Goal: Information Seeking & Learning: Understand process/instructions

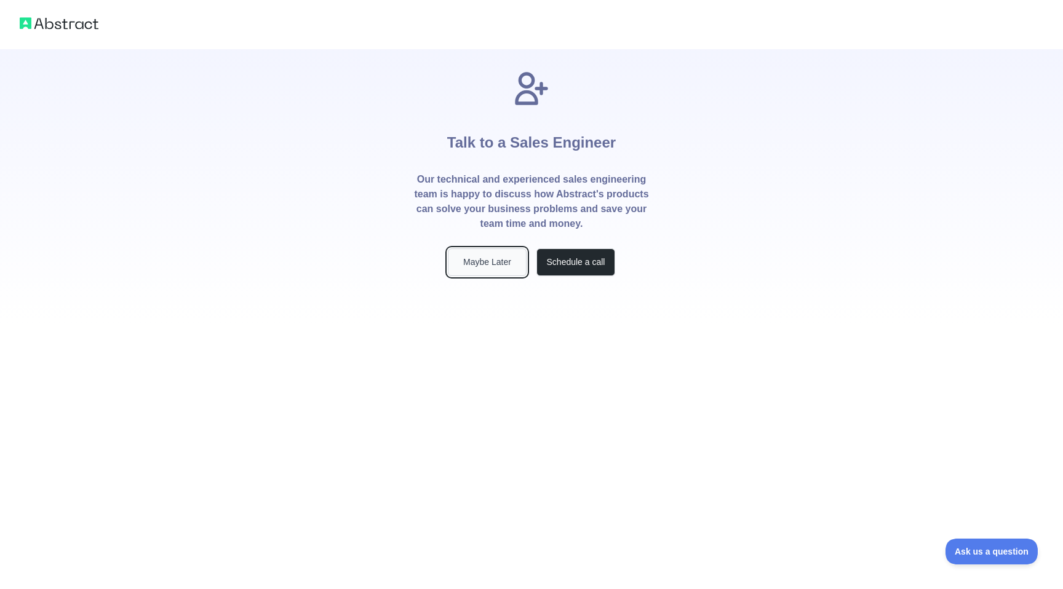
click at [498, 262] on button "Maybe Later" at bounding box center [487, 263] width 79 height 28
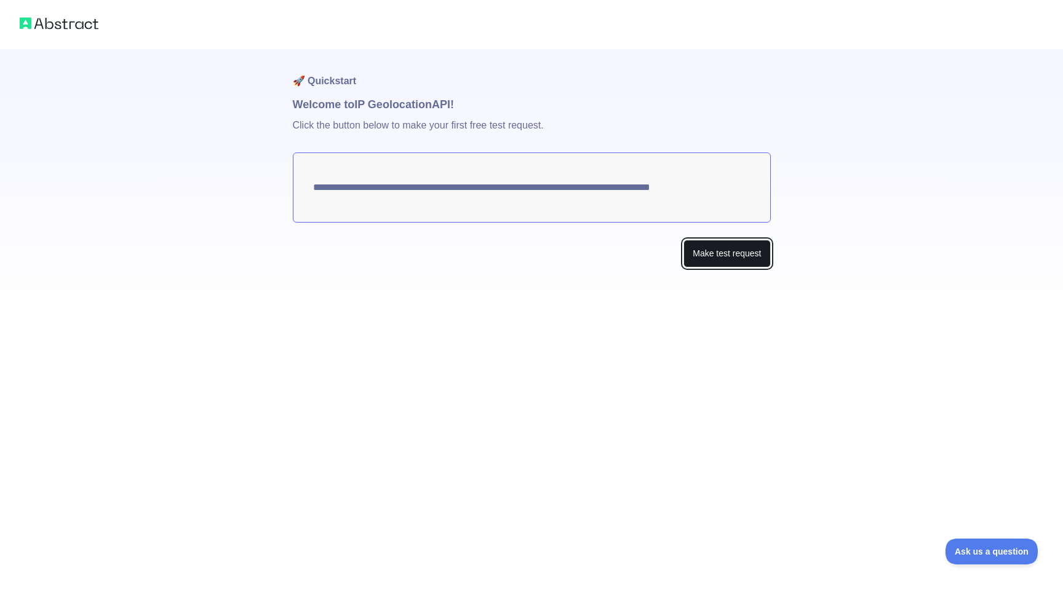
click at [698, 254] on button "Make test request" at bounding box center [727, 254] width 87 height 28
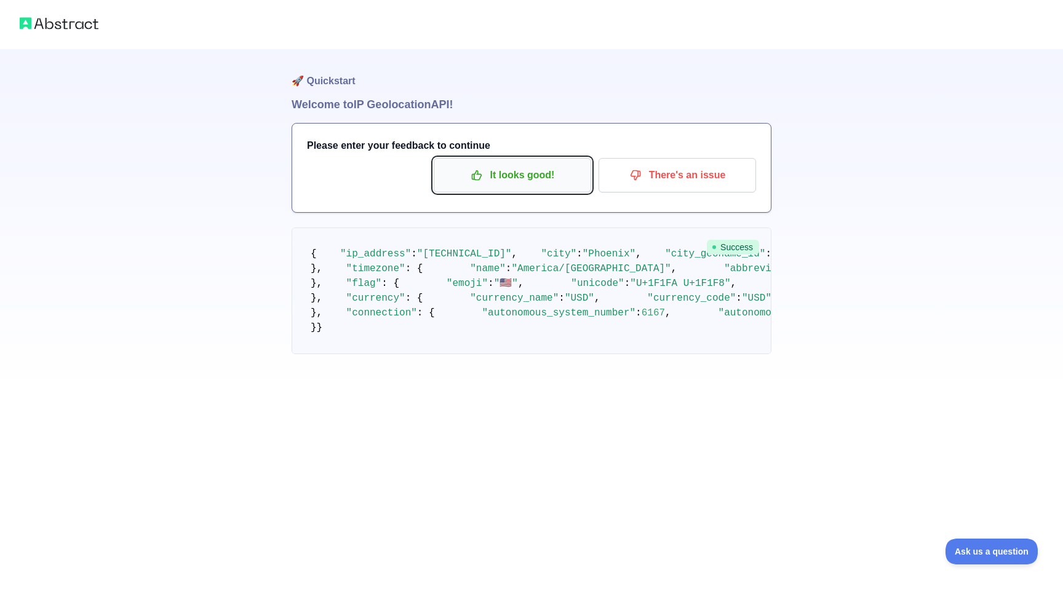
click at [526, 181] on p "It looks good!" at bounding box center [512, 175] width 139 height 21
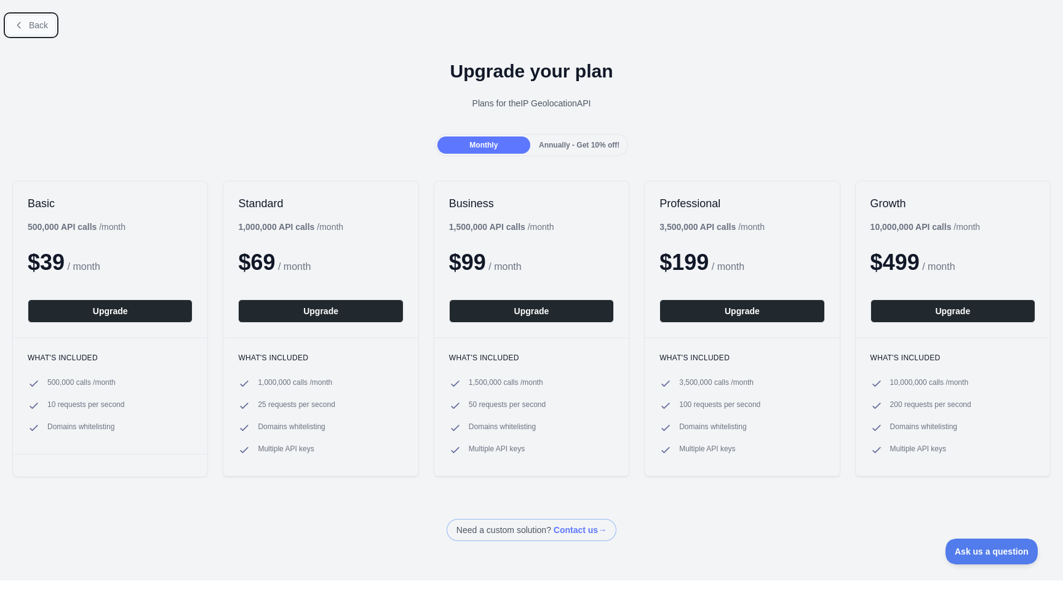
click at [36, 25] on span "Back" at bounding box center [38, 25] width 19 height 10
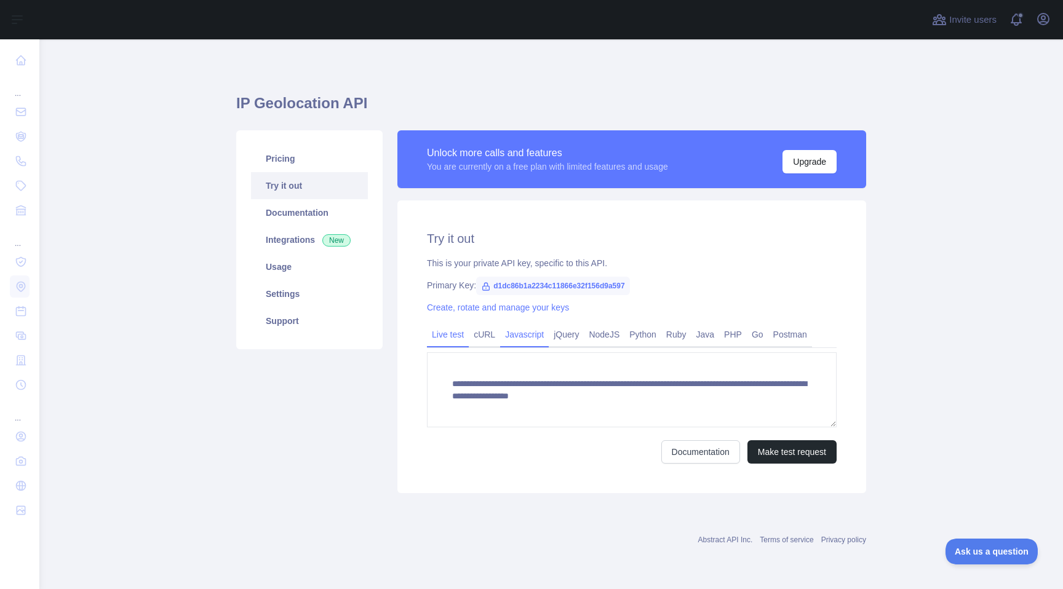
click at [538, 336] on link "Javascript" at bounding box center [524, 335] width 49 height 20
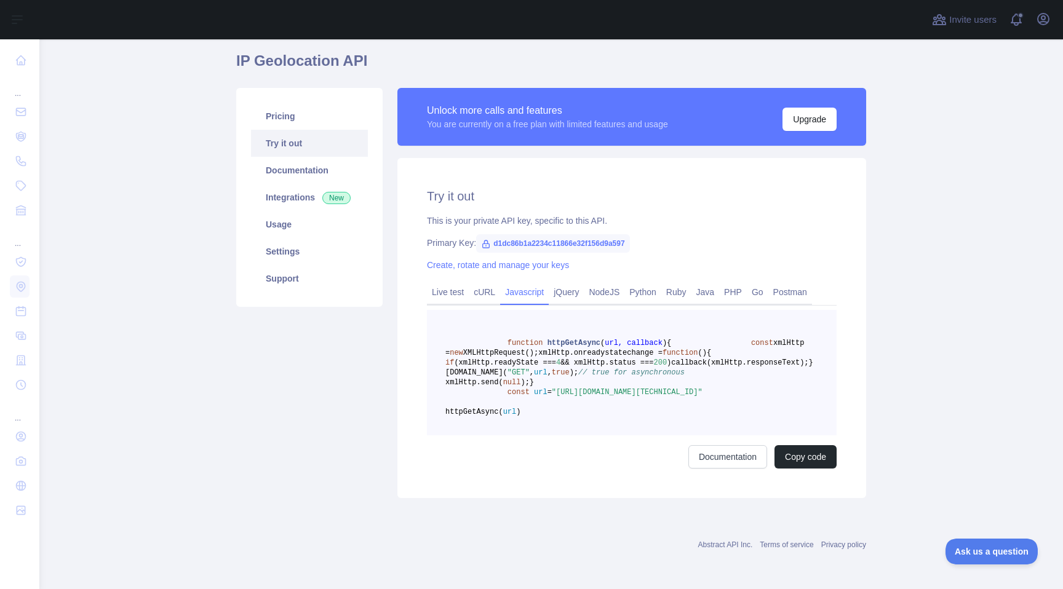
scroll to position [102, 0]
click at [802, 460] on button "Copy code" at bounding box center [806, 456] width 62 height 23
click at [654, 282] on link "Python" at bounding box center [643, 292] width 37 height 20
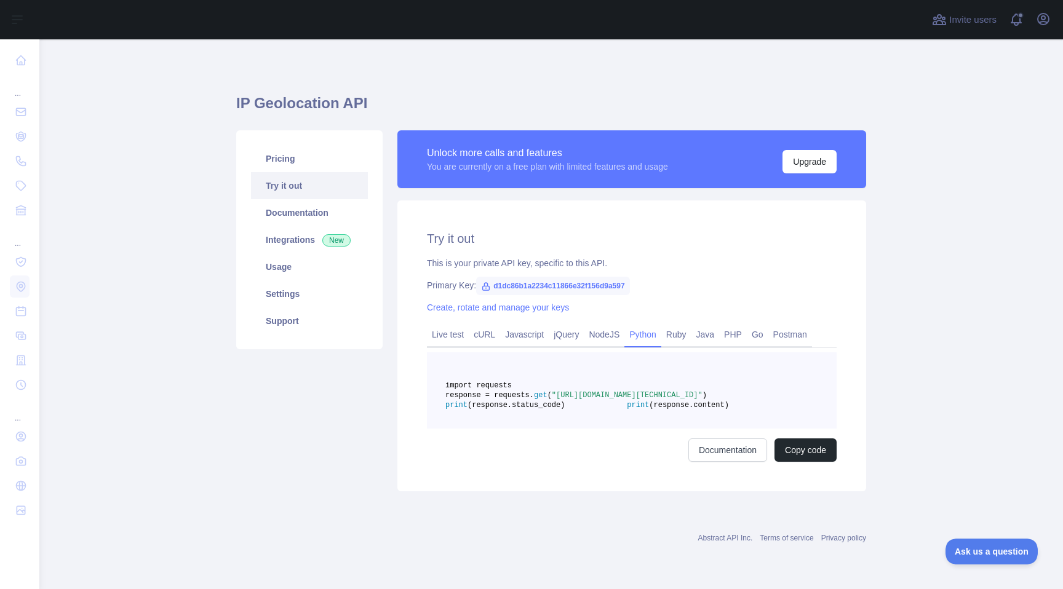
scroll to position [23, 0]
click at [615, 277] on span "d1dc86b1a2234c11866e32f156d9a597" at bounding box center [553, 286] width 154 height 18
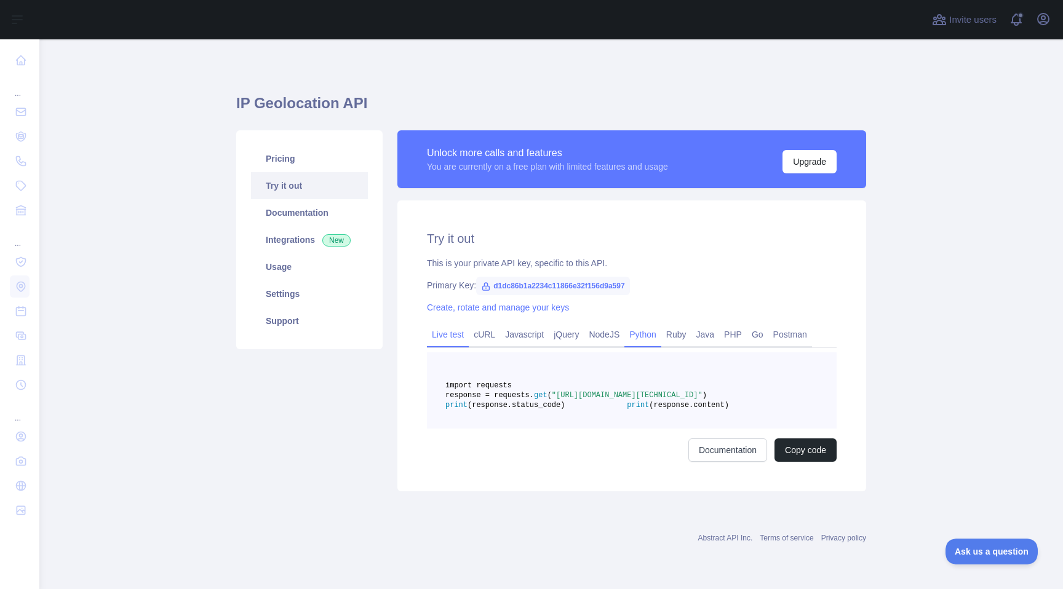
click at [460, 325] on link "Live test" at bounding box center [448, 335] width 42 height 20
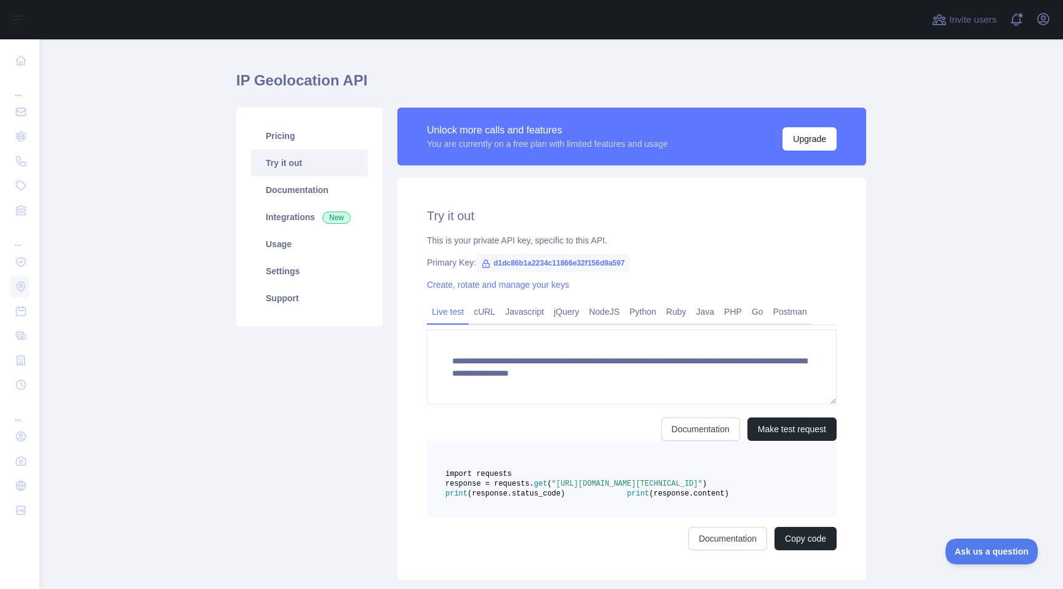
scroll to position [0, 0]
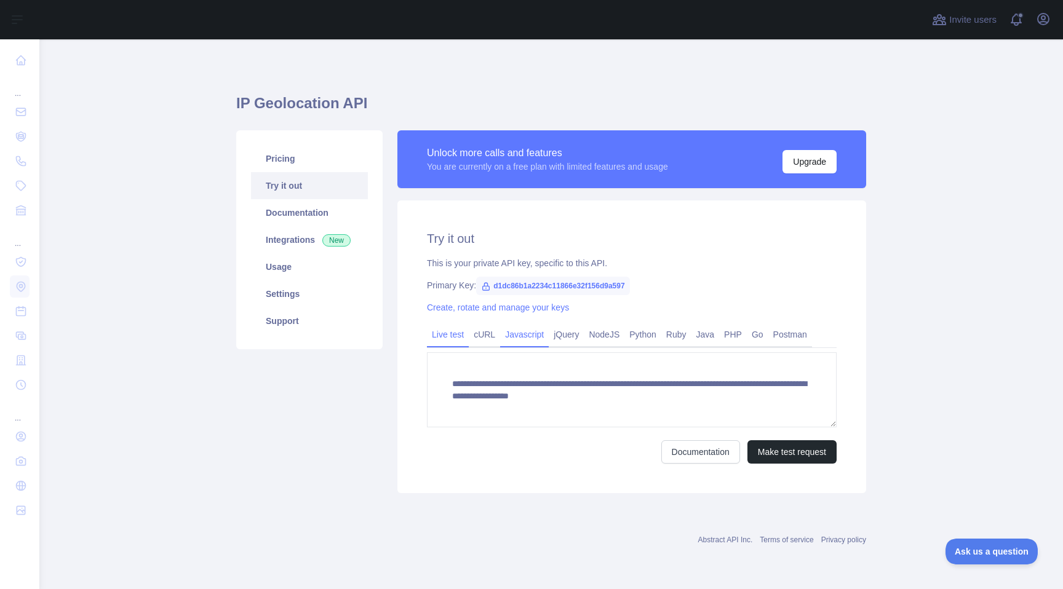
click at [522, 325] on link "Javascript" at bounding box center [524, 335] width 49 height 20
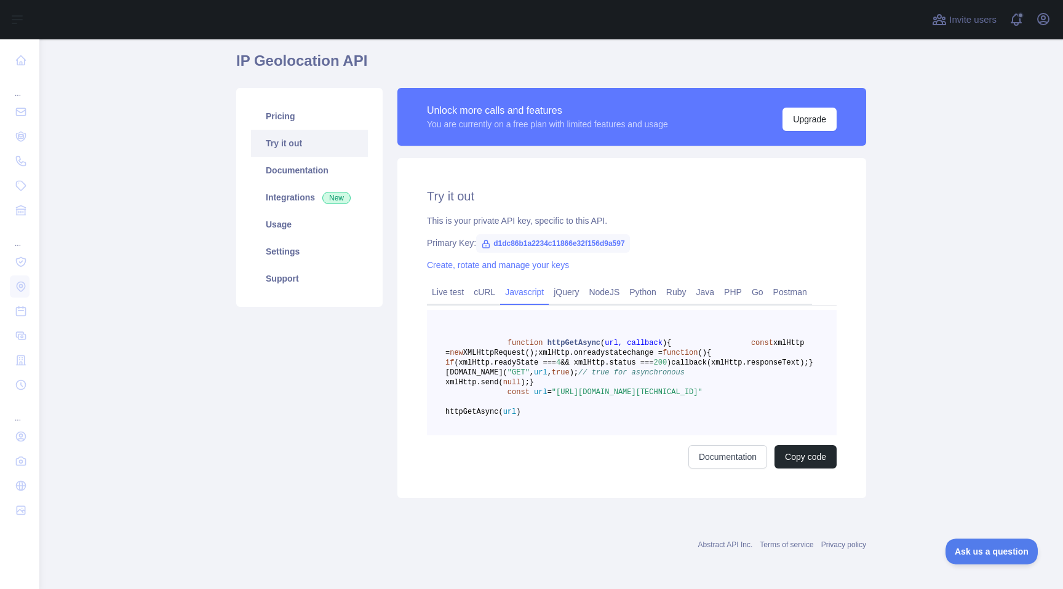
scroll to position [102, 0]
click at [724, 457] on link "Documentation" at bounding box center [728, 456] width 79 height 23
click at [671, 359] on span "callback(xmlHttp.responseText);" at bounding box center [739, 363] width 137 height 9
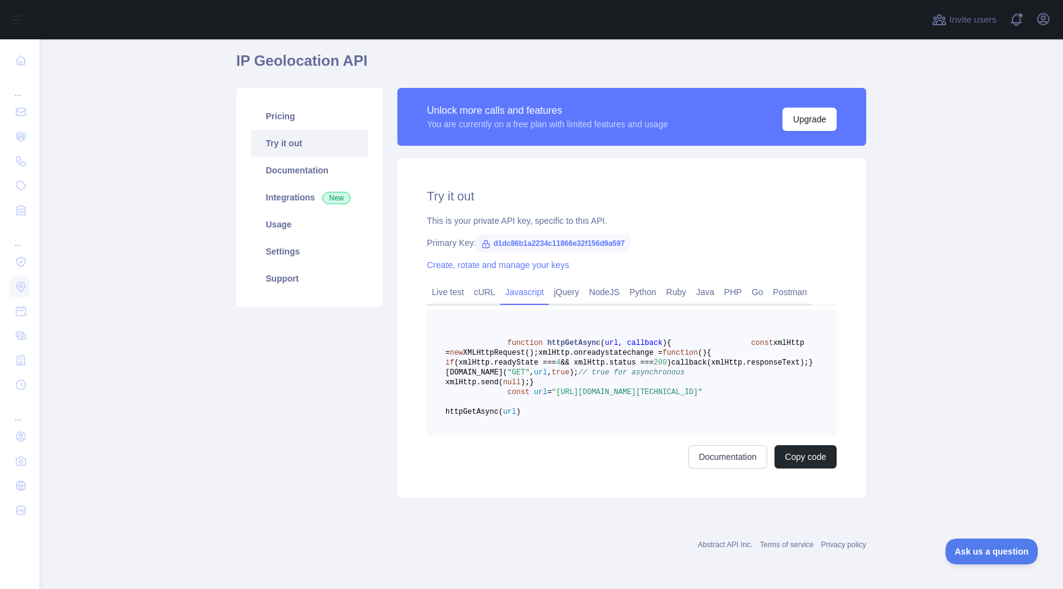
click at [615, 406] on pre "function httpGetAsync ( url, callback ) { const xmlHttp = new XMLHttpRequest();…" at bounding box center [632, 373] width 410 height 126
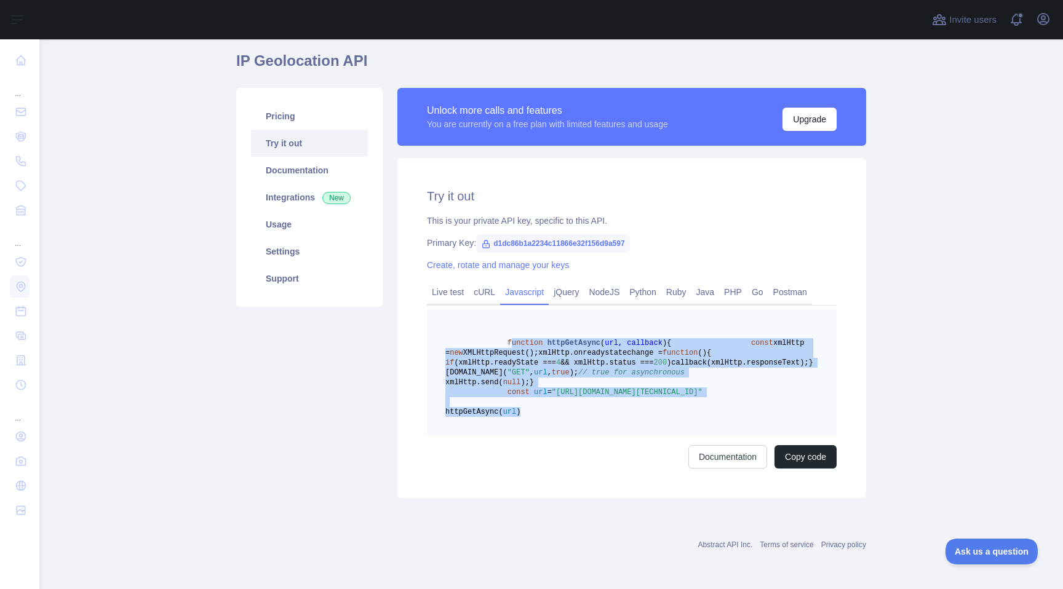
drag, startPoint x: 605, startPoint y: 413, endPoint x: 512, endPoint y: 282, distance: 161.2
click at [512, 310] on pre "function httpGetAsync ( url, callback ) { const xmlHttp = new XMLHttpRequest();…" at bounding box center [632, 373] width 410 height 126
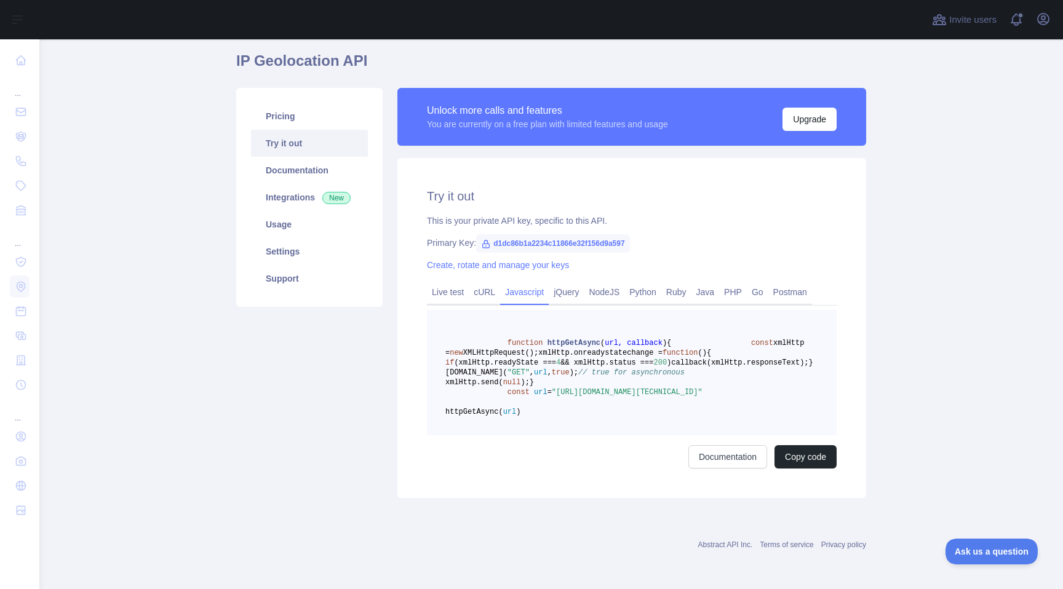
click at [519, 339] on span "function" at bounding box center [526, 343] width 36 height 9
click at [793, 461] on button "Copy code" at bounding box center [806, 456] width 62 height 23
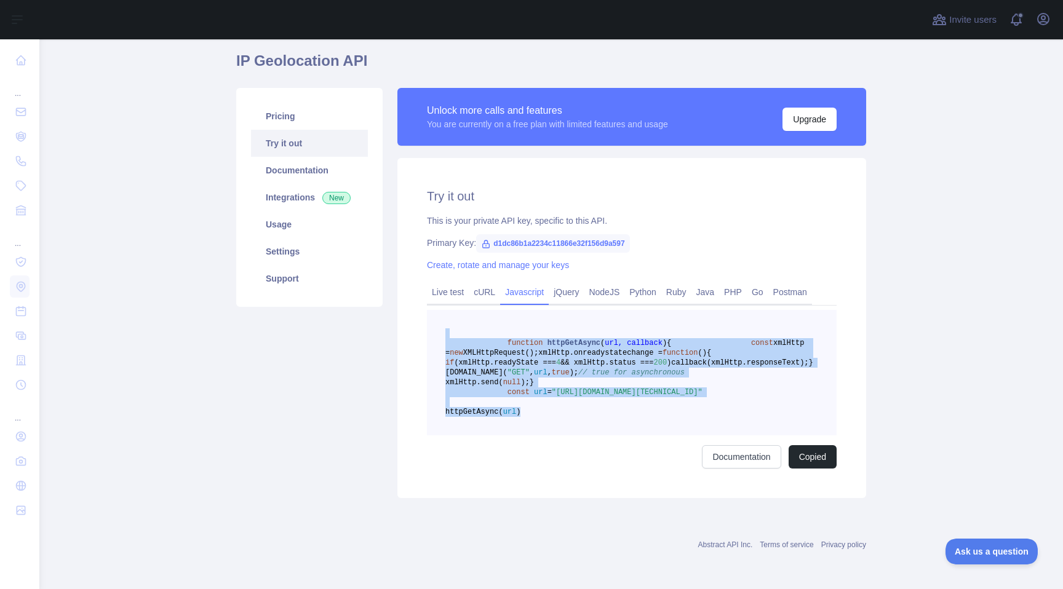
drag, startPoint x: 588, startPoint y: 435, endPoint x: 497, endPoint y: 295, distance: 166.9
click at [497, 310] on pre "function httpGetAsync ( url, callback ) { const xmlHttp = new XMLHttpRequest();…" at bounding box center [632, 373] width 410 height 126
copy code "function httpGetAsync ( url, callback ) { const xmlHttp = new XMLHttpRequest();…"
